Goal: Navigation & Orientation: Understand site structure

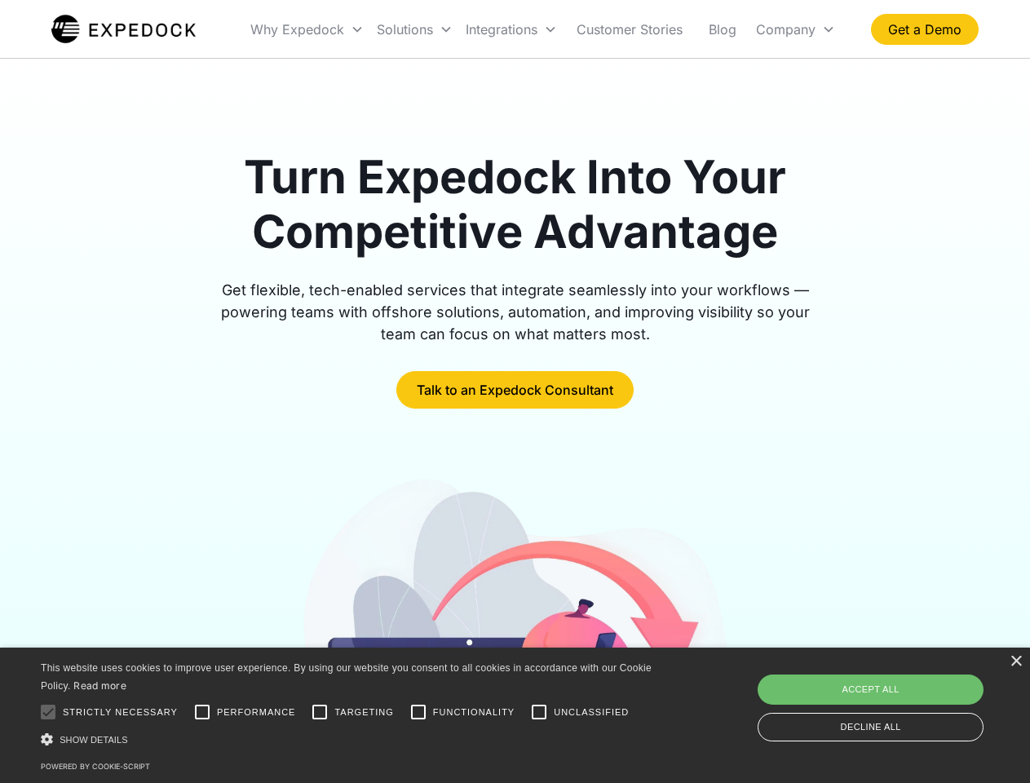
click at [543, 29] on div "Integrations" at bounding box center [511, 29] width 104 height 55
click at [308, 29] on div "Why Expedock" at bounding box center [297, 29] width 94 height 16
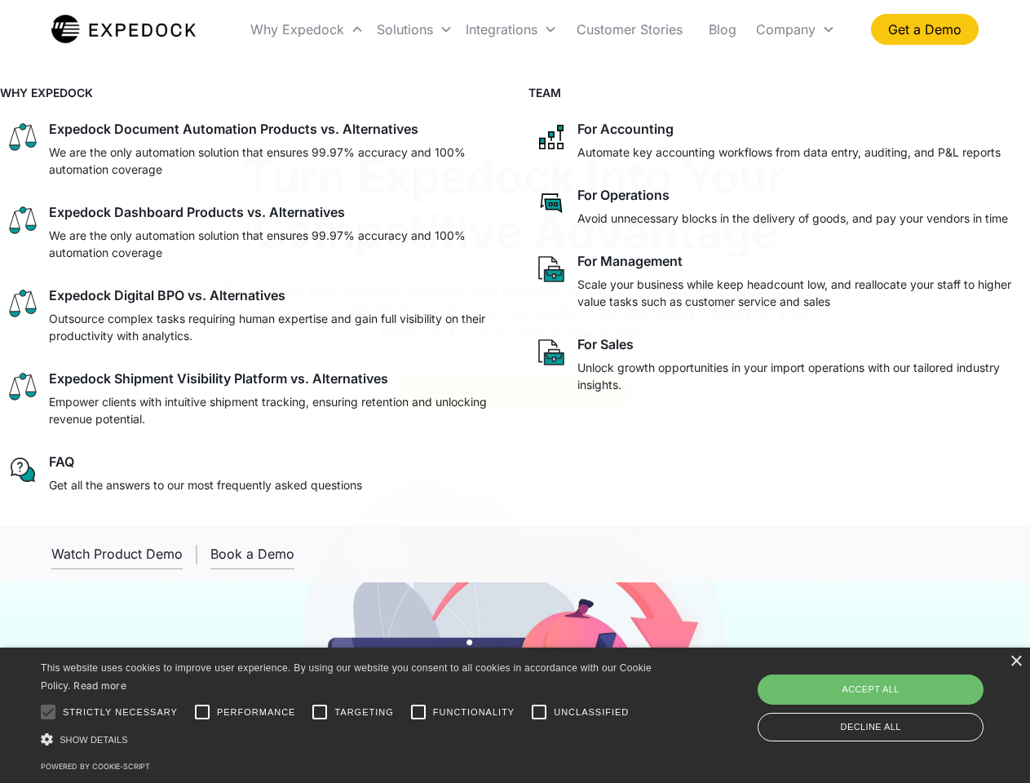
click at [414, 29] on div "Solutions" at bounding box center [405, 29] width 56 height 16
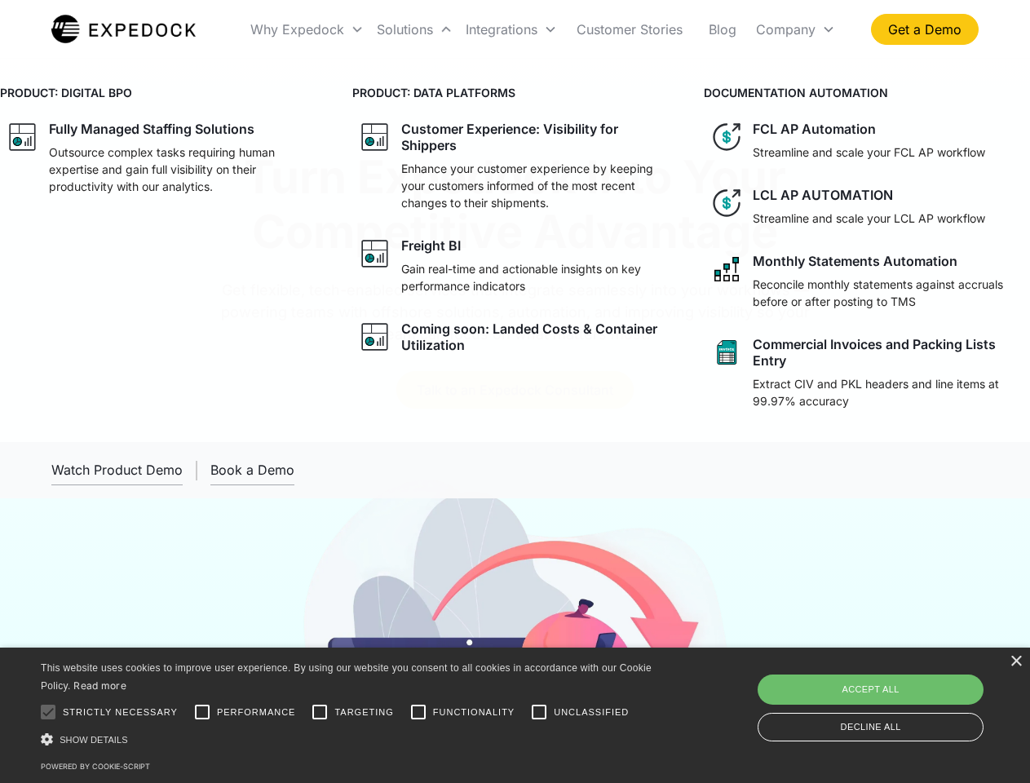
click at [511, 29] on div "Integrations" at bounding box center [502, 29] width 72 height 16
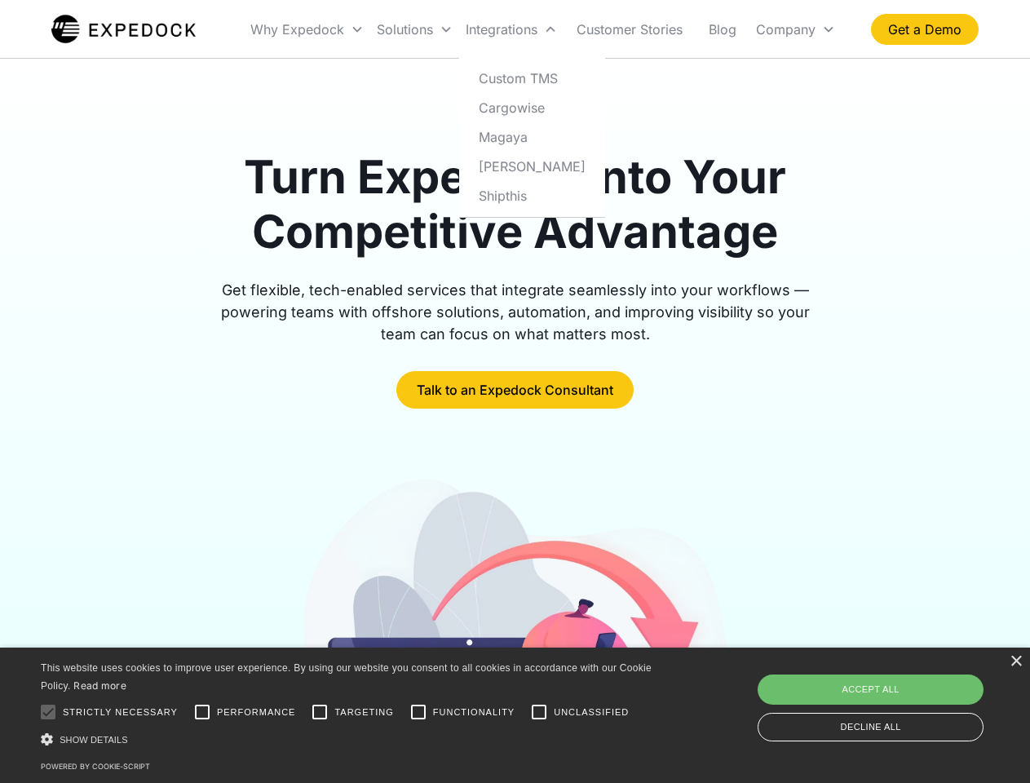
click at [795, 29] on div "Company" at bounding box center [786, 29] width 60 height 16
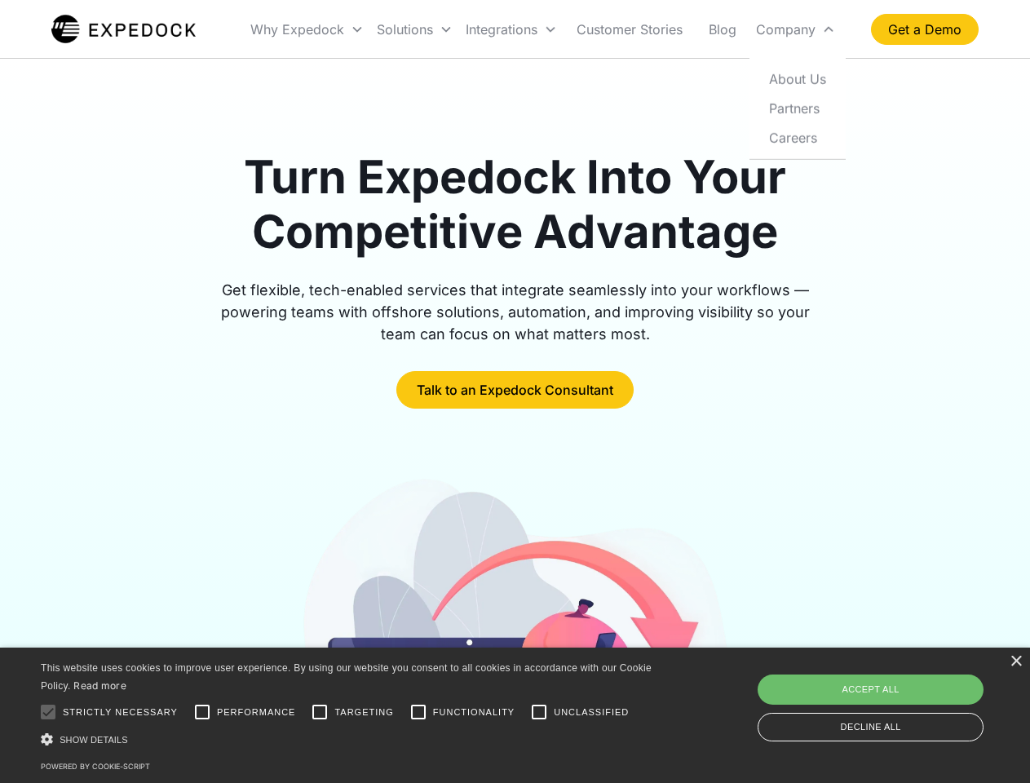
click at [48, 712] on div at bounding box center [48, 712] width 33 height 33
click at [202, 712] on input "Performance" at bounding box center [202, 712] width 33 height 33
checkbox input "true"
click at [320, 712] on input "Targeting" at bounding box center [319, 712] width 33 height 33
checkbox input "true"
